Goal: Transaction & Acquisition: Purchase product/service

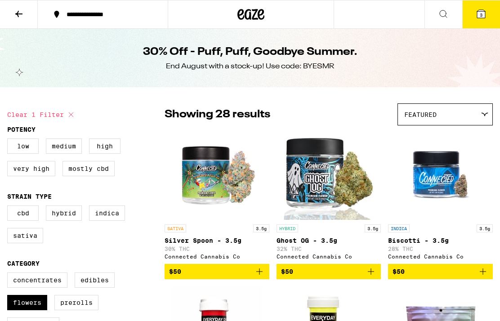
click at [481, 19] on button "3" at bounding box center [481, 14] width 38 height 28
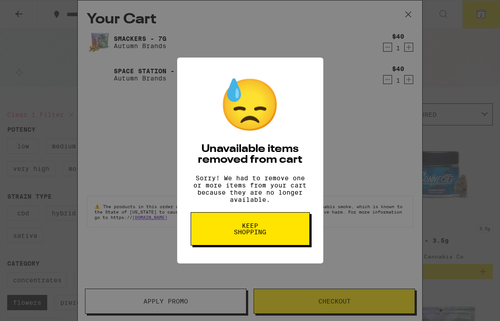
click at [388, 118] on div "😓 Unavailable items removed from cart Sorry! We had to remove one or more items…" at bounding box center [250, 160] width 500 height 321
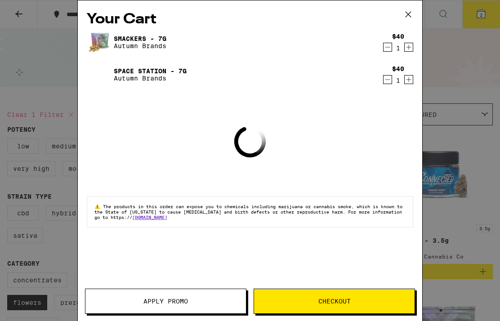
click at [388, 85] on icon "Decrement" at bounding box center [387, 79] width 8 height 11
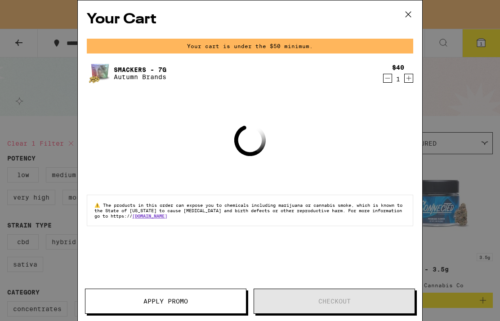
click at [388, 82] on icon "Decrement" at bounding box center [387, 78] width 8 height 11
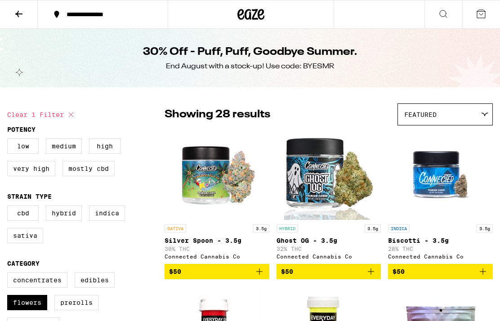
click at [388, 85] on div "30% Off - Puff, Puff, Goodbye Summer. End August with a stock-up! Use code: BYE…" at bounding box center [249, 58] width 345 height 58
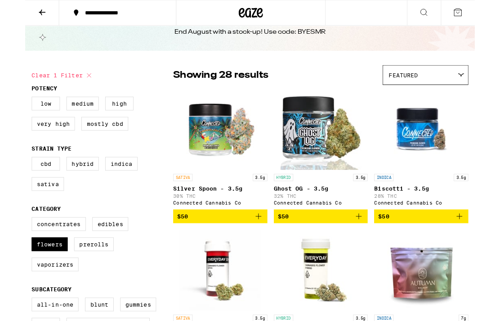
scroll to position [31, 0]
click at [33, 279] on label "Flowers" at bounding box center [27, 271] width 40 height 15
click at [9, 243] on input "Flowers" at bounding box center [9, 243] width 0 height 0
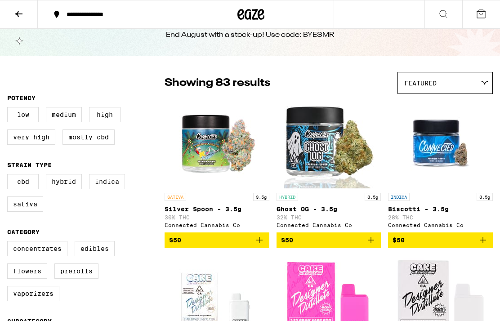
scroll to position [30, 0]
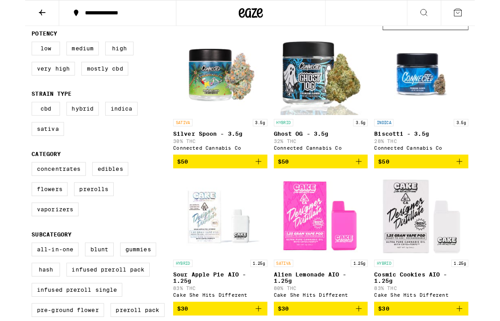
click at [37, 218] on label "Flowers" at bounding box center [27, 210] width 40 height 15
click at [9, 182] on input "Flowers" at bounding box center [9, 182] width 0 height 0
checkbox input "true"
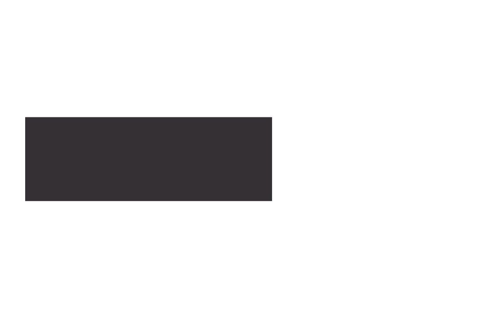
scroll to position [1491, 0]
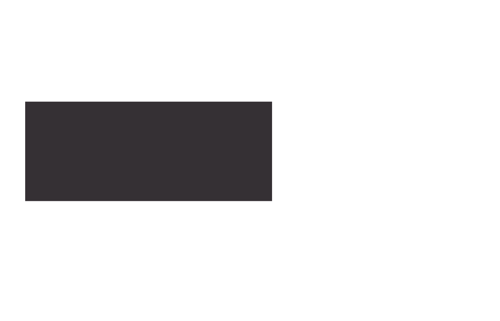
click at [102, 138] on icon "Add to bag" at bounding box center [96, 133] width 11 height 11
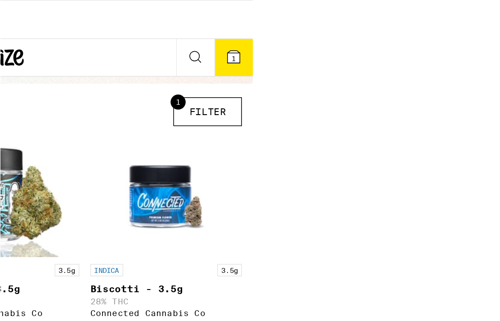
scroll to position [0, 0]
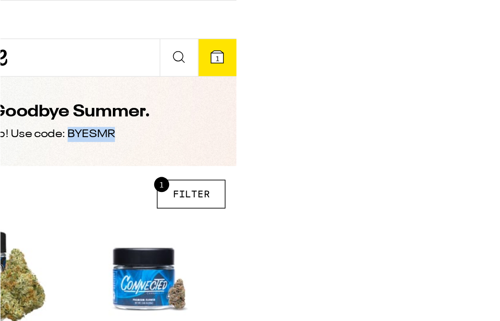
click at [313, 26] on button "1" at bounding box center [314, 38] width 25 height 24
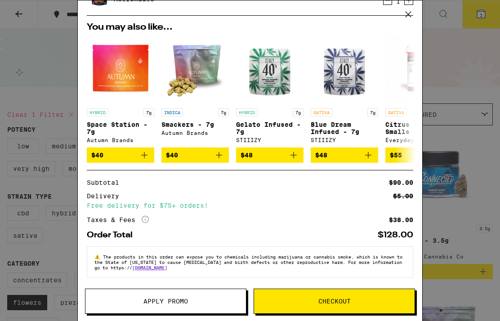
scroll to position [56, 0]
click at [356, 300] on span "Checkout" at bounding box center [334, 301] width 160 height 6
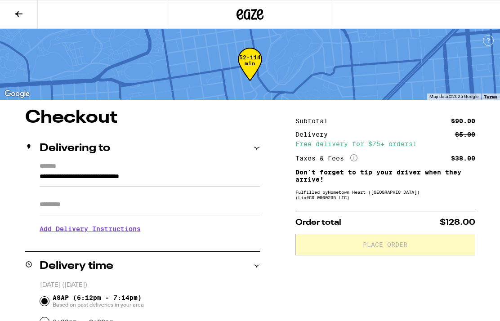
click at [20, 13] on icon at bounding box center [18, 14] width 11 height 11
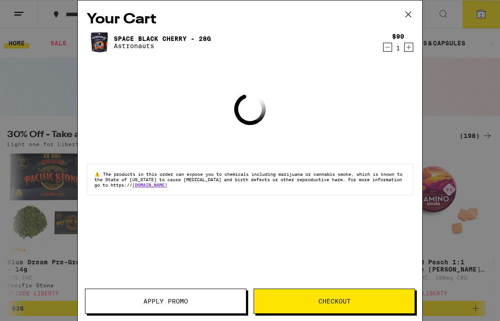
click at [208, 301] on span "Apply Promo" at bounding box center [165, 301] width 160 height 6
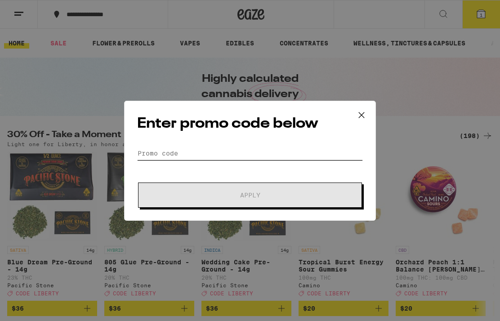
click at [277, 156] on input "Promo Code" at bounding box center [250, 153] width 226 height 13
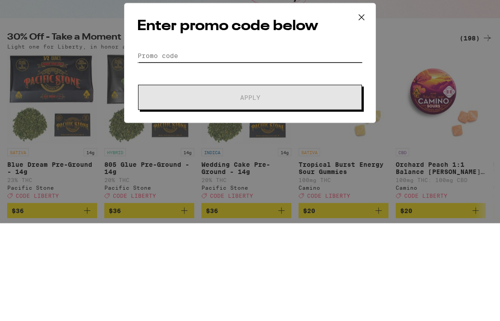
click at [176, 147] on input "Promo Code" at bounding box center [250, 153] width 226 height 13
paste input "BYESMR"
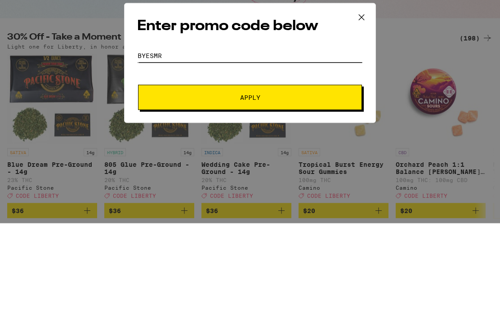
type input "BYESMR"
click at [235, 192] on span "Apply" at bounding box center [250, 195] width 162 height 6
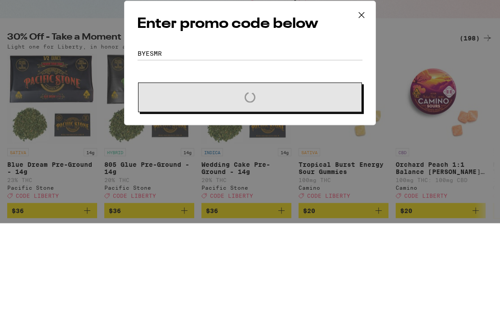
scroll to position [98, 0]
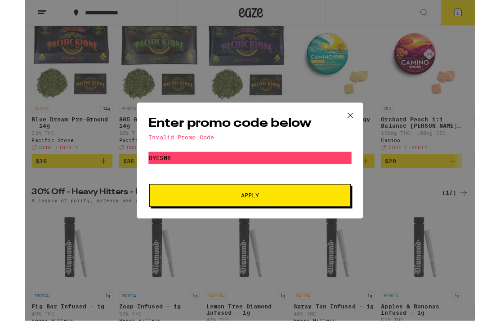
click at [405, 265] on div "Enter promo code below Invalid Promo Code Promo Code BYESMR Apply" at bounding box center [250, 178] width 500 height 357
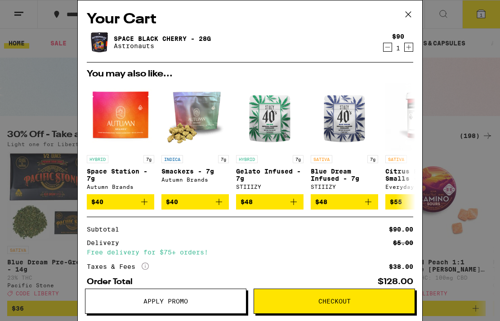
click at [407, 12] on icon at bounding box center [407, 14] width 13 height 13
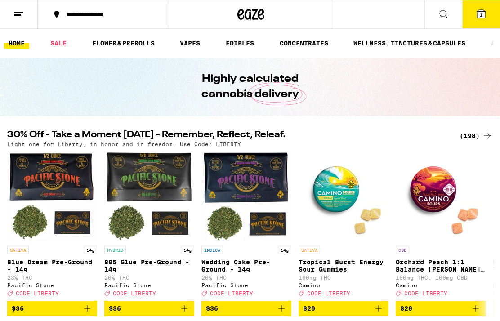
click at [266, 149] on div "30% Off - Take a Moment Today - Remember, Reflect, Releaf. (198) Light one for …" at bounding box center [250, 223] width 500 height 186
click at [261, 134] on h2 "30% Off - Take a Moment Today - Remember, Reflect, Releaf." at bounding box center [227, 135] width 441 height 11
click at [467, 140] on div "(198)" at bounding box center [475, 135] width 33 height 11
click at [462, 131] on div "(198)" at bounding box center [475, 135] width 33 height 11
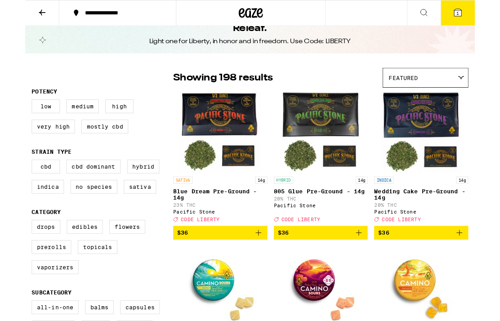
scroll to position [30, 0]
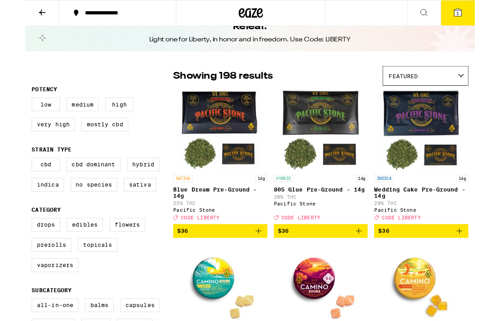
click at [116, 258] on label "Flowers" at bounding box center [114, 249] width 40 height 15
click at [9, 244] on input "Flowers" at bounding box center [9, 244] width 0 height 0
checkbox input "true"
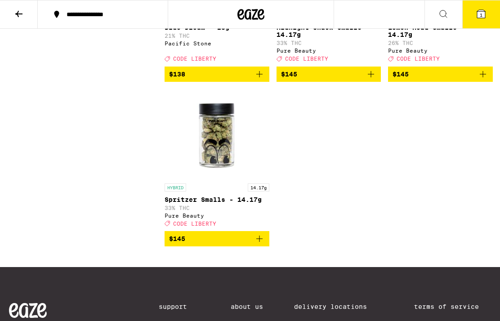
scroll to position [1054, 0]
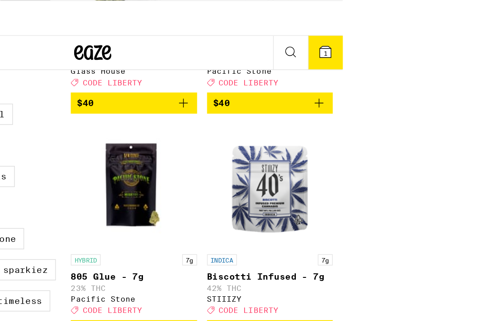
scroll to position [757, 0]
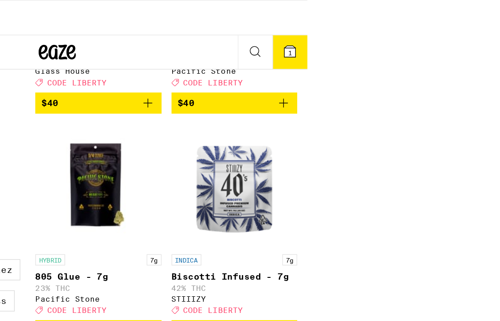
click at [344, 33] on icon at bounding box center [348, 37] width 8 height 8
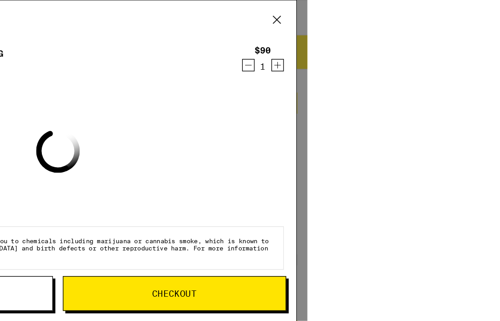
click at [310, 47] on div "$90 1" at bounding box center [327, 42] width 34 height 19
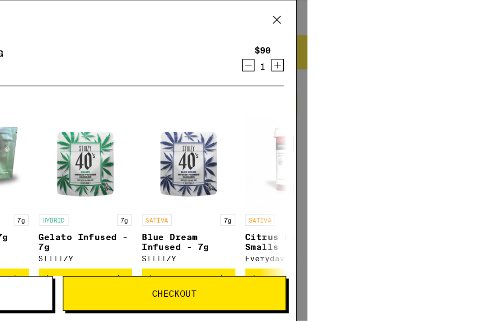
click at [314, 50] on icon "Decrement" at bounding box center [318, 47] width 8 height 11
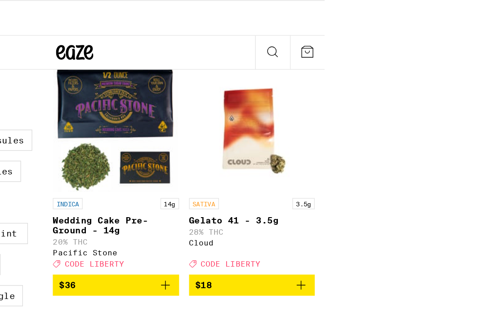
scroll to position [289, 0]
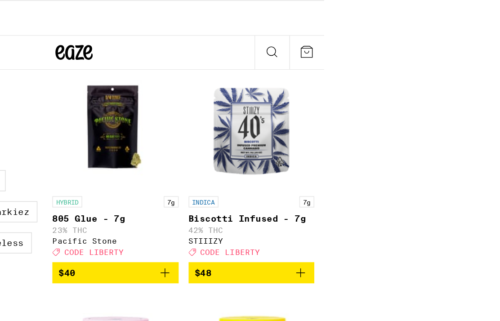
scroll to position [797, 0]
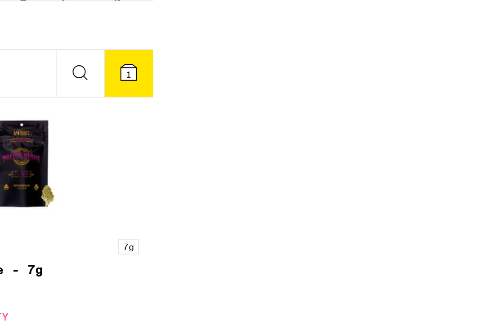
scroll to position [487, 0]
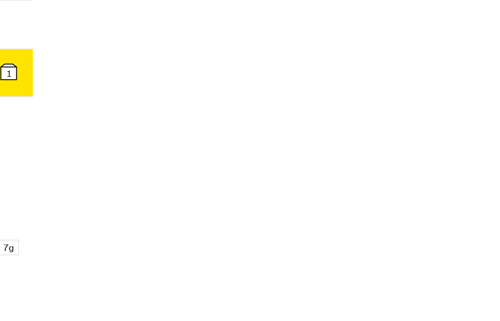
click at [121, 316] on icon "Add to bag" at bounding box center [116, 321] width 11 height 11
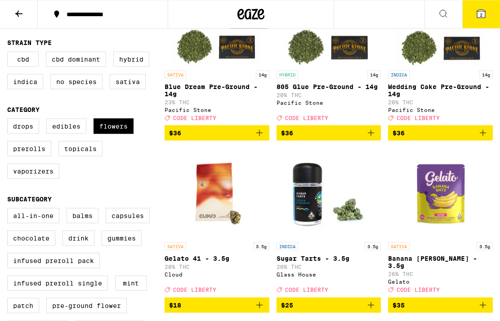
scroll to position [152, 0]
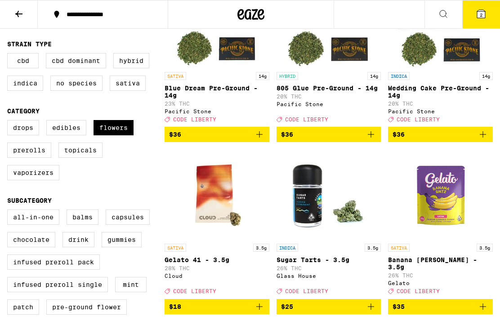
click at [481, 18] on span "2" at bounding box center [481, 14] width 3 height 5
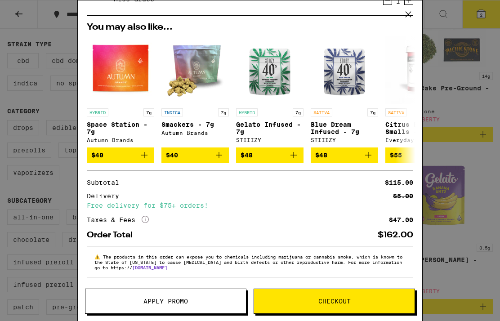
scroll to position [89, 0]
click at [216, 312] on button "Apply Promo" at bounding box center [165, 301] width 161 height 25
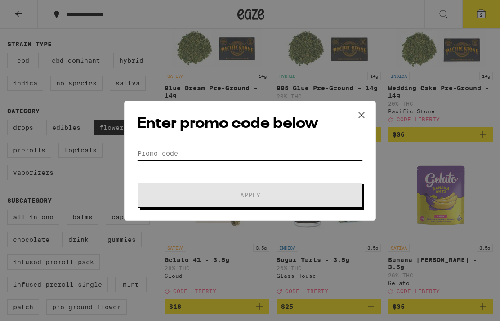
click at [246, 147] on input "Promo Code" at bounding box center [250, 153] width 226 height 13
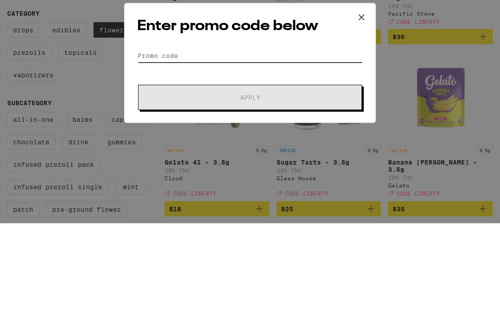
click at [257, 147] on input "Promo Code" at bounding box center [250, 153] width 226 height 13
paste input "BYESMR"
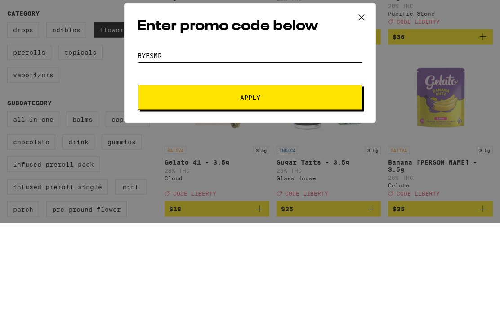
type input "BYESMR"
click at [248, 183] on button "Apply" at bounding box center [250, 195] width 224 height 25
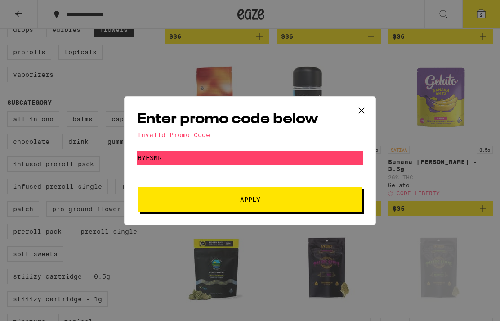
click at [361, 110] on icon at bounding box center [361, 110] width 13 height 13
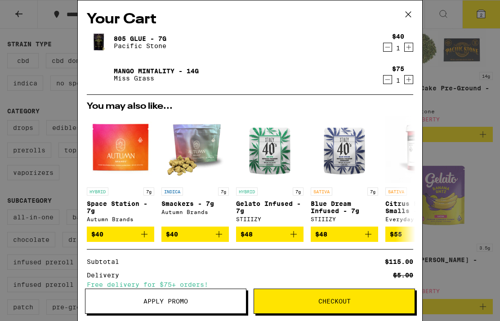
click at [444, 134] on div "Your Cart 805 Glue - 7g Pacific Stone $40 1 Mango Mintality - 14g Miss Grass $7…" at bounding box center [250, 160] width 500 height 321
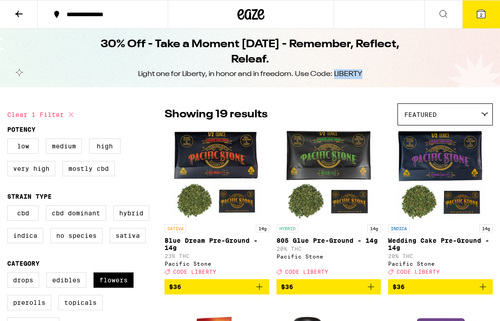
copy div "LIBERTY"
click at [472, 25] on button "2" at bounding box center [481, 14] width 38 height 28
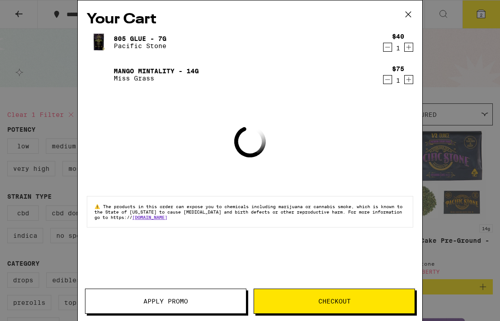
click at [209, 305] on button "Apply Promo" at bounding box center [165, 301] width 161 height 25
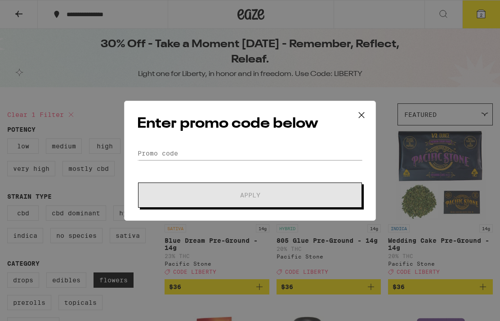
click at [232, 141] on div "Enter promo code below Promo Code Apply" at bounding box center [250, 161] width 252 height 120
click at [215, 147] on input "Promo Code" at bounding box center [250, 153] width 226 height 13
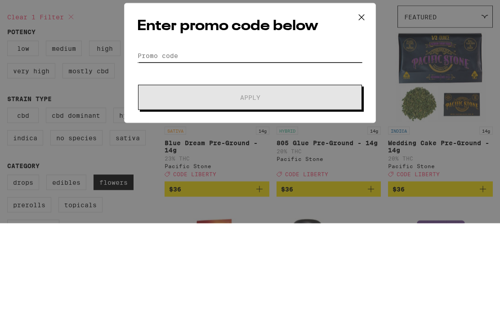
click at [229, 147] on input "Promo Code" at bounding box center [250, 153] width 226 height 13
click at [173, 147] on input "Promo Code" at bounding box center [250, 153] width 226 height 13
click at [187, 147] on input "Promo Code" at bounding box center [250, 153] width 226 height 13
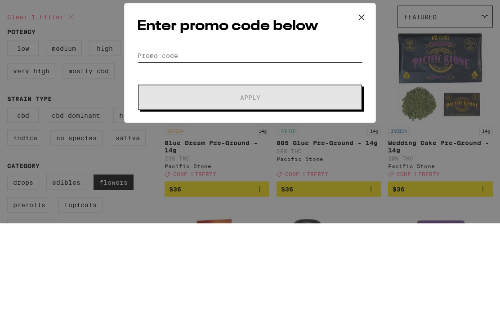
click at [172, 147] on input "Promo Code" at bounding box center [250, 153] width 226 height 13
click at [221, 147] on input "Promo Code" at bounding box center [250, 153] width 226 height 13
click at [245, 147] on input "Promo Code" at bounding box center [250, 153] width 226 height 13
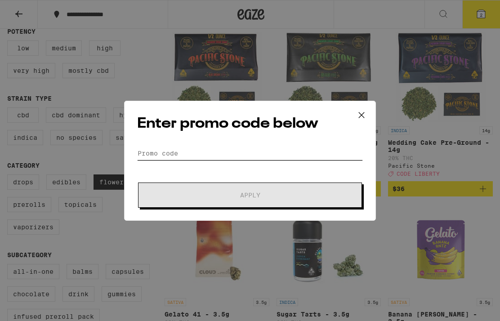
click at [213, 160] on input "Promo Code" at bounding box center [250, 153] width 226 height 13
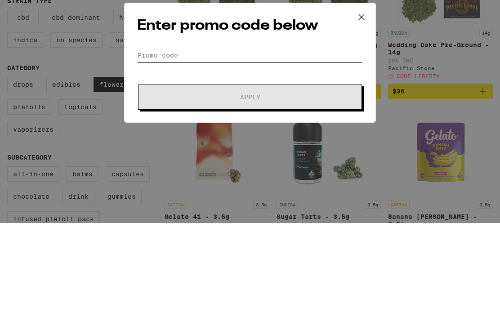
click at [200, 147] on input "Promo Code" at bounding box center [250, 153] width 226 height 13
paste input "LIBERTY"
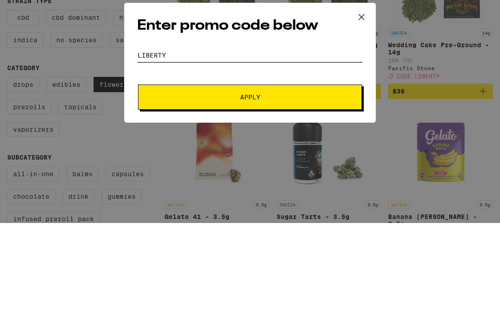
type input "LIBERTY"
click at [202, 192] on span "Apply" at bounding box center [250, 195] width 162 height 6
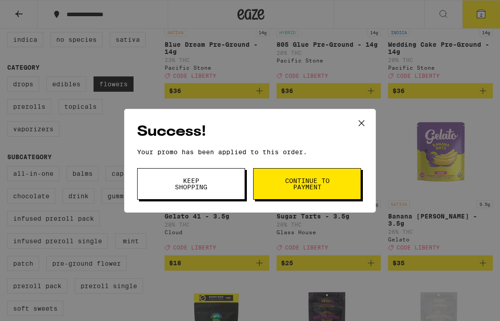
click at [399, 176] on div "Success! Your promo has been applied to this order. Promo Code LIBERTY Keep Sho…" at bounding box center [250, 160] width 500 height 321
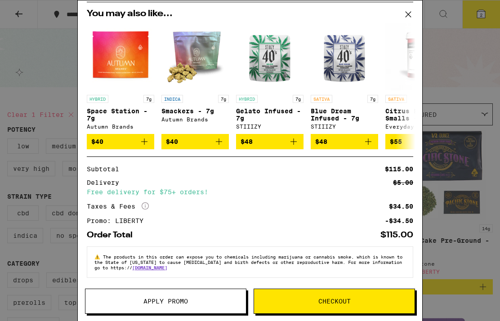
scroll to position [102, 0]
